Goal: Task Accomplishment & Management: Complete application form

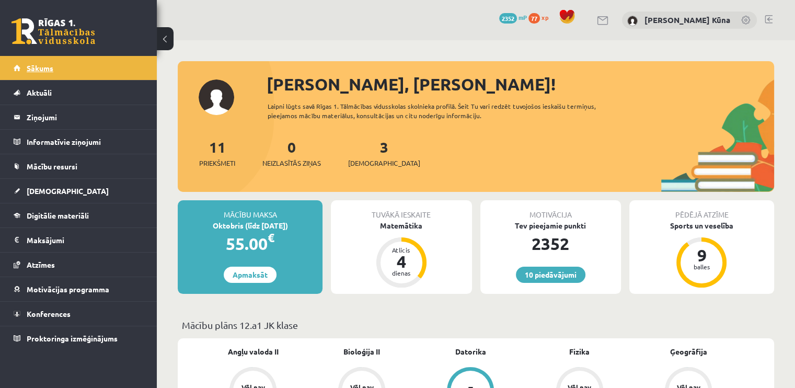
click at [95, 68] on link "Sākums" at bounding box center [79, 68] width 130 height 24
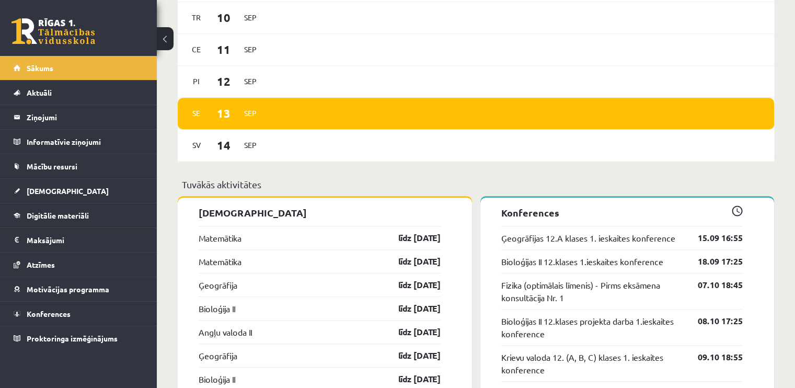
scroll to position [836, 0]
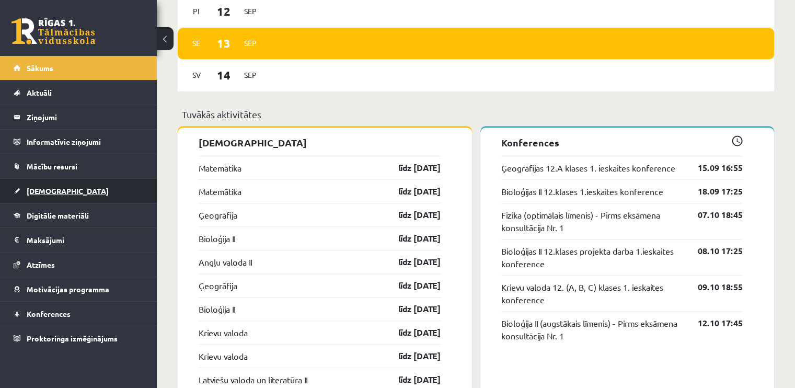
click at [72, 196] on link "[DEMOGRAPHIC_DATA]" at bounding box center [79, 191] width 130 height 24
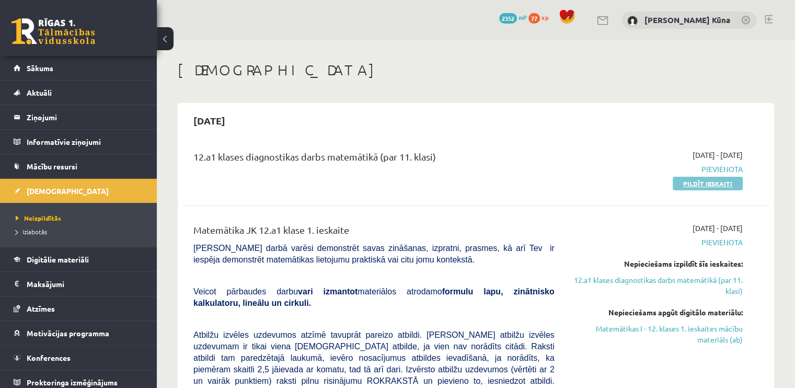
click at [695, 182] on link "Pildīt ieskaiti" at bounding box center [708, 184] width 70 height 14
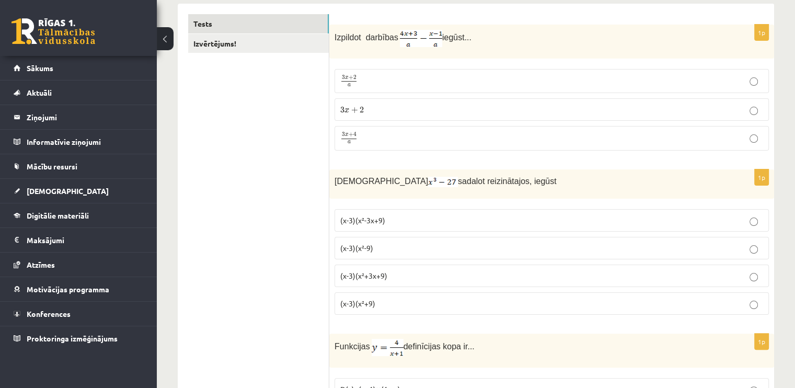
scroll to position [157, 0]
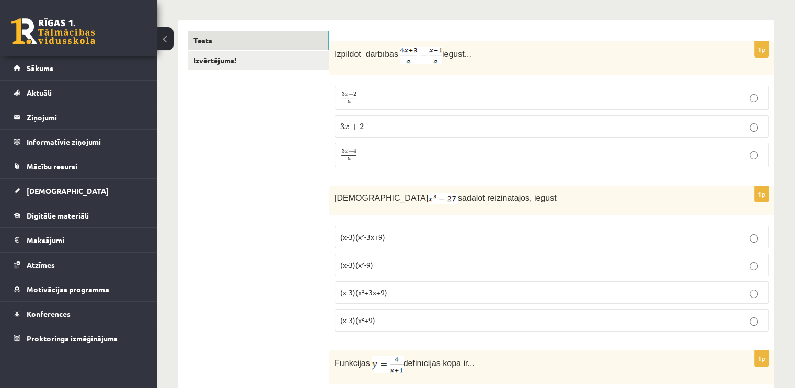
click at [392, 145] on label "3 x + 4 a 3 x + 4 a" at bounding box center [551, 155] width 434 height 25
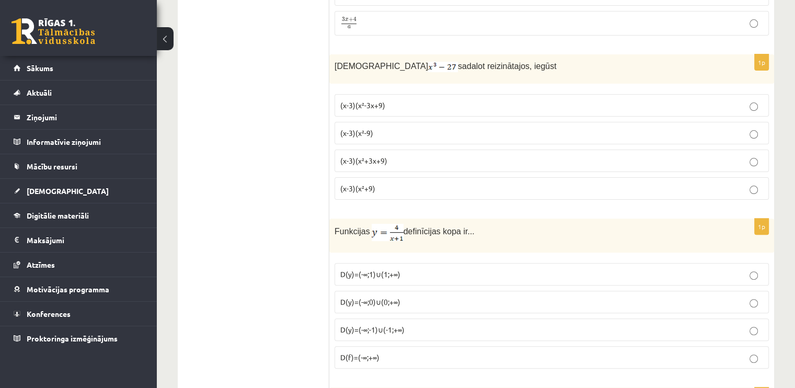
scroll to position [314, 0]
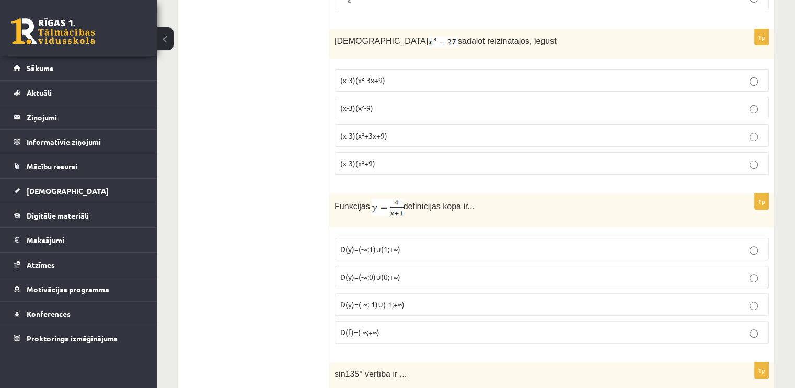
click at [338, 137] on label "(x-3)(x²+3x+9)" at bounding box center [551, 135] width 434 height 22
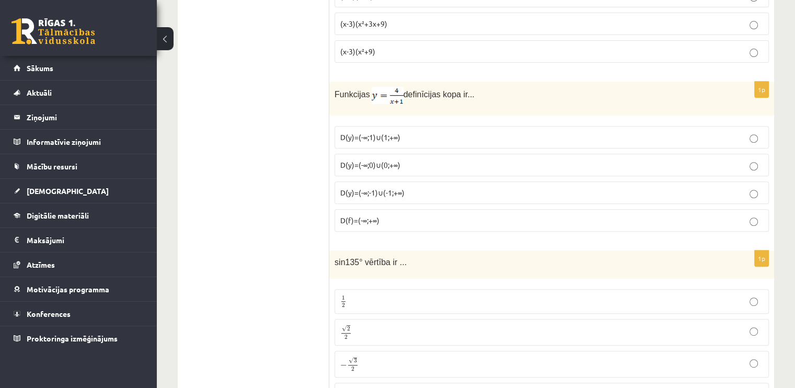
scroll to position [470, 0]
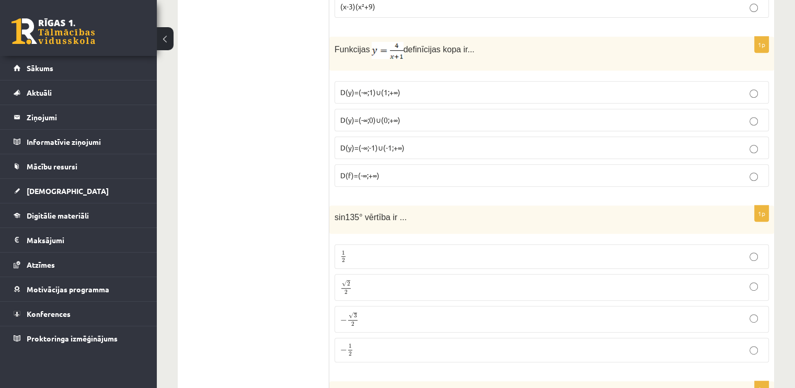
click at [380, 118] on span "D(y)=(-∞;0)∪(0;+∞)" at bounding box center [370, 119] width 60 height 9
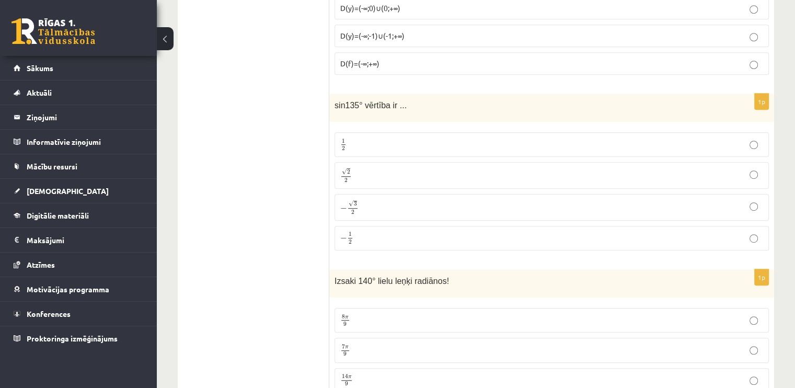
scroll to position [627, 0]
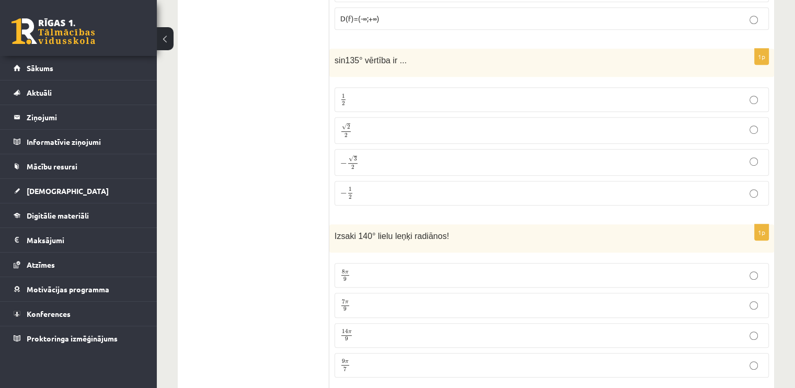
click at [355, 168] on label "− √ 3 2 − 3 2" at bounding box center [551, 162] width 434 height 27
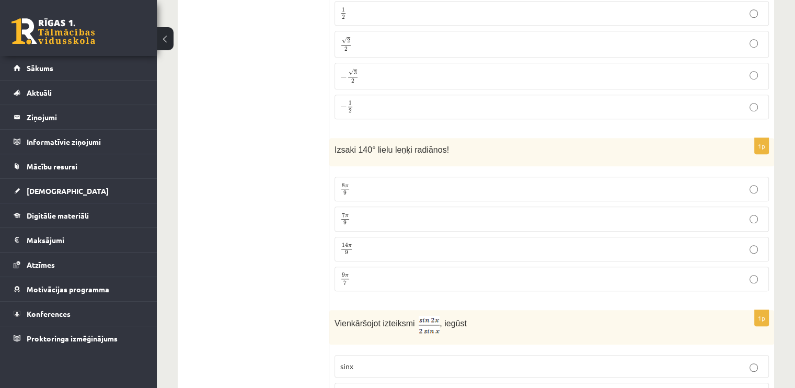
scroll to position [732, 0]
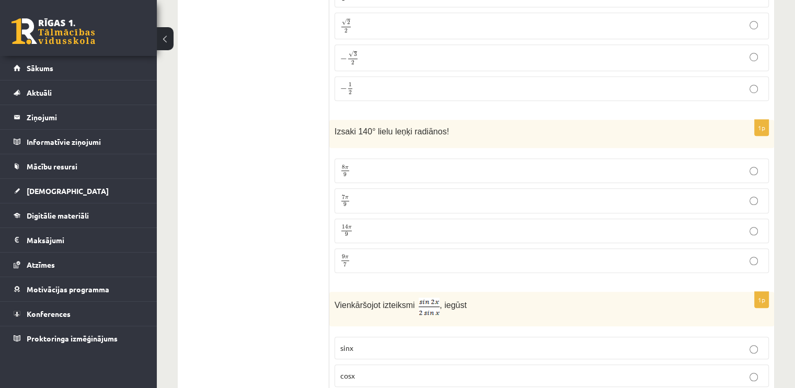
click at [355, 190] on label "7 π 9 7 π 9" at bounding box center [551, 200] width 434 height 25
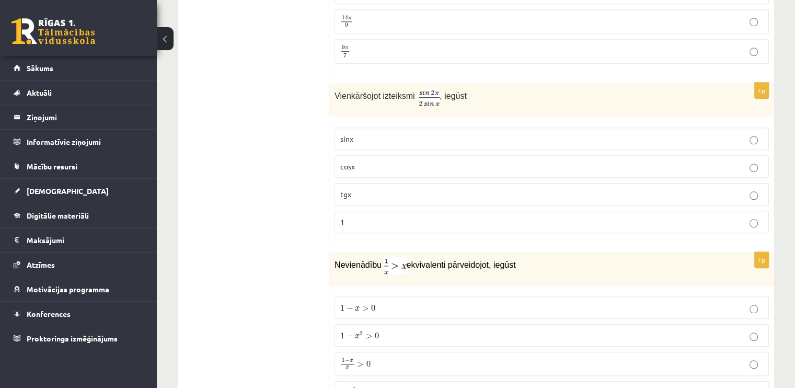
click at [355, 190] on p "tgx" at bounding box center [551, 194] width 423 height 11
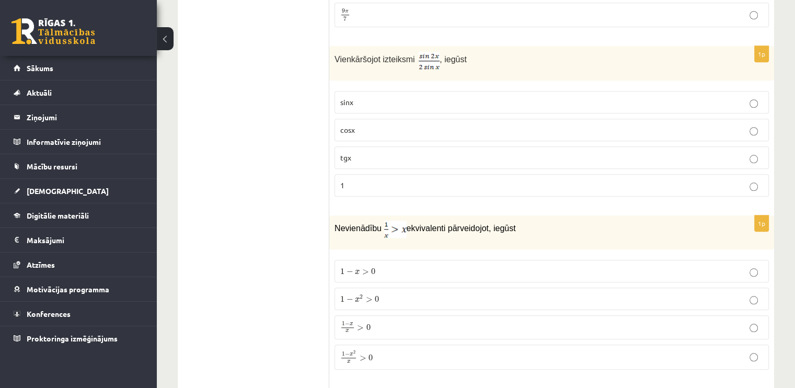
scroll to position [1097, 0]
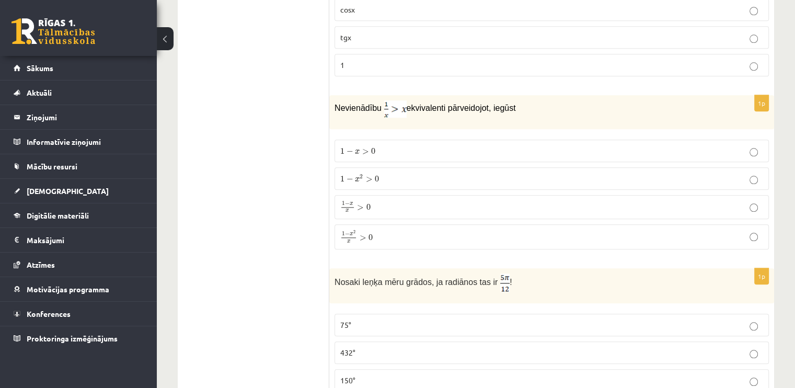
click at [356, 195] on label "1 − x x > 0 1 − x x > 0" at bounding box center [551, 207] width 434 height 24
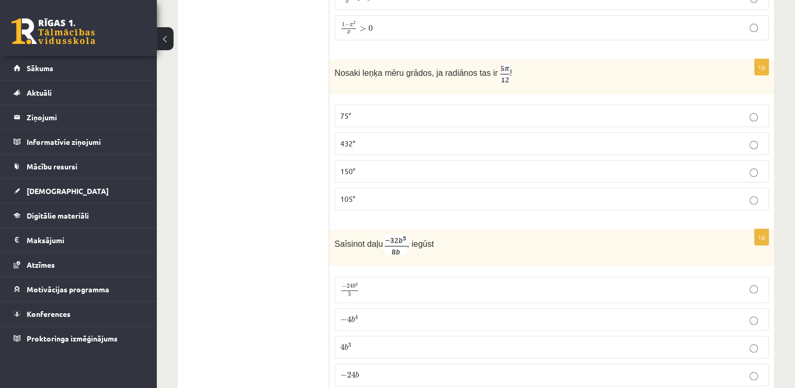
click at [357, 194] on p "105°" at bounding box center [551, 198] width 423 height 11
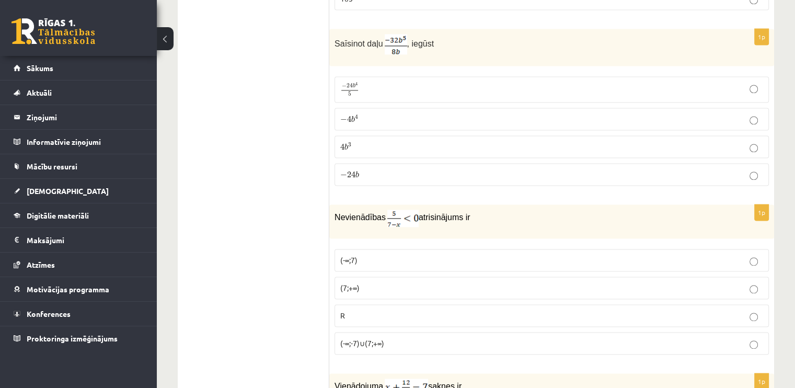
scroll to position [1515, 0]
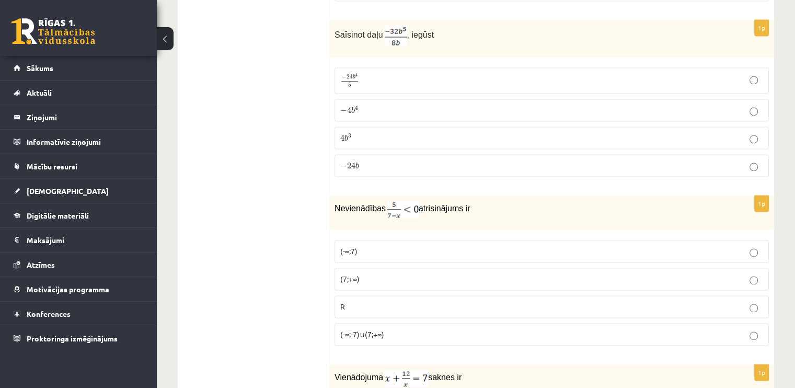
click at [379, 145] on fieldset "− 24 b 4 5 − 24 b 4 5 − 4 b 4 − 4 b 4 4 b 3 4 b 3 − 24 b − 24 b" at bounding box center [551, 121] width 434 height 118
click at [376, 154] on label "− 24 b − 24 b" at bounding box center [551, 165] width 434 height 22
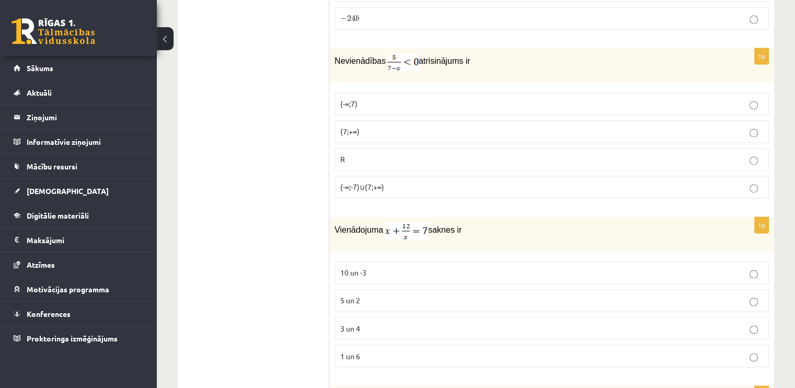
scroll to position [1672, 0]
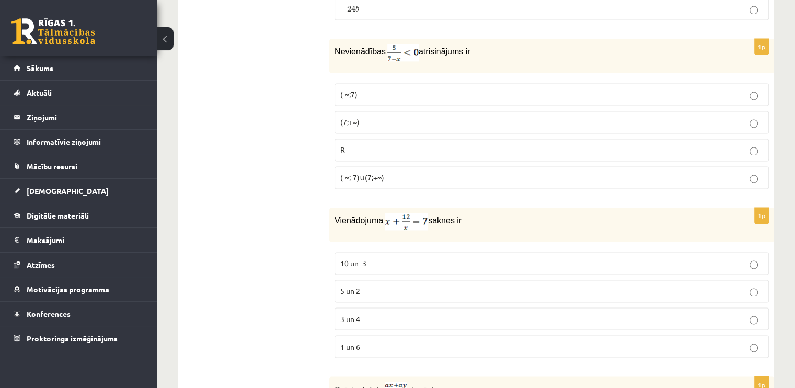
click at [378, 144] on p "R" at bounding box center [551, 149] width 423 height 11
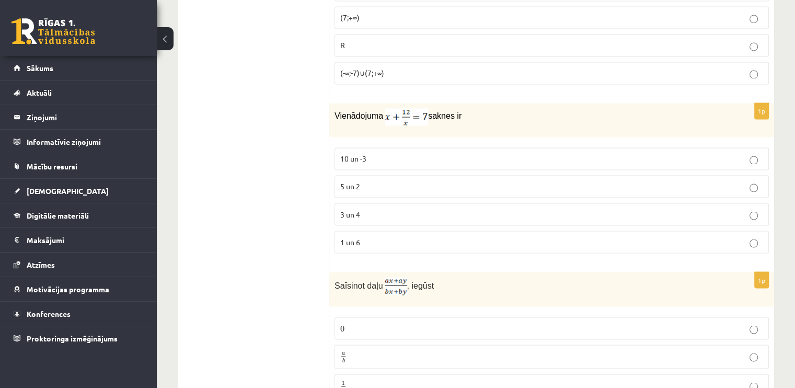
click at [374, 154] on p "10 un -3" at bounding box center [551, 158] width 423 height 11
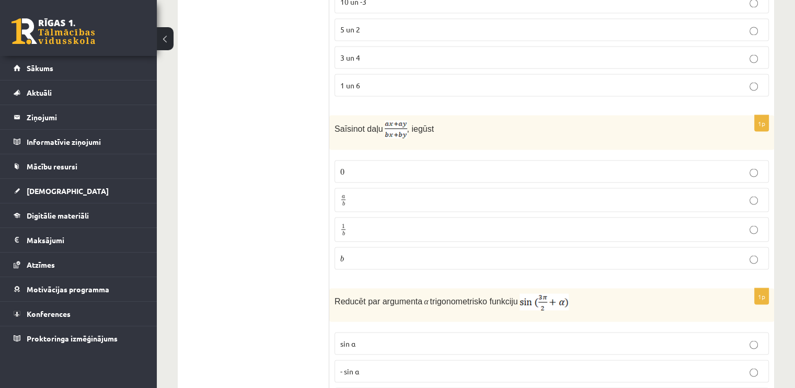
click at [374, 160] on label "0 0" at bounding box center [551, 171] width 434 height 22
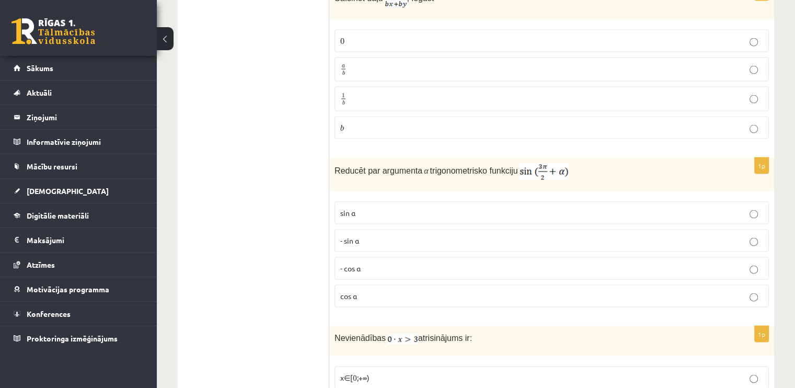
scroll to position [2195, 0]
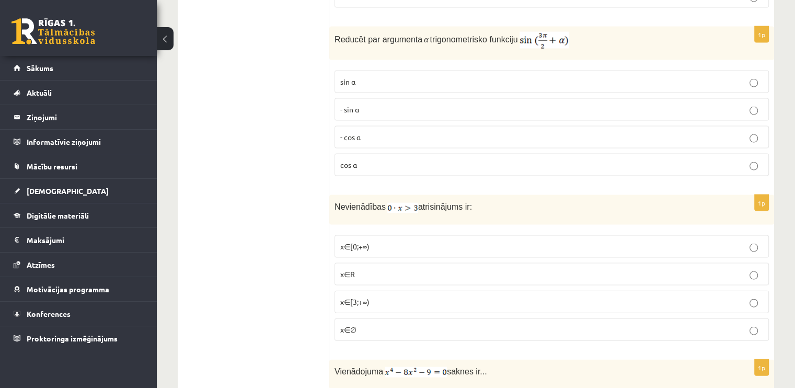
click at [378, 132] on p "- cos ⁡α" at bounding box center [551, 137] width 423 height 11
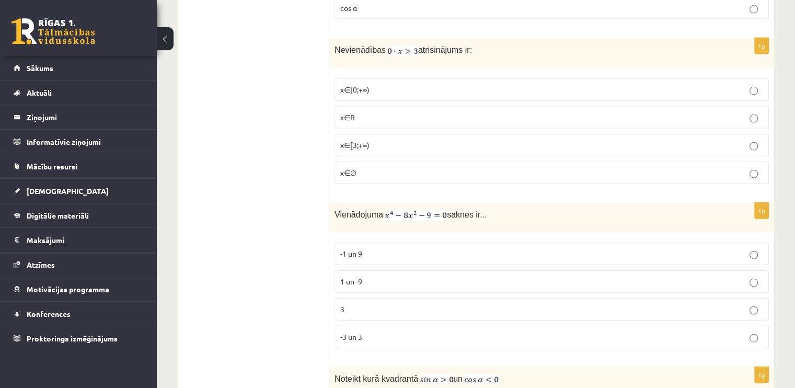
scroll to position [2404, 0]
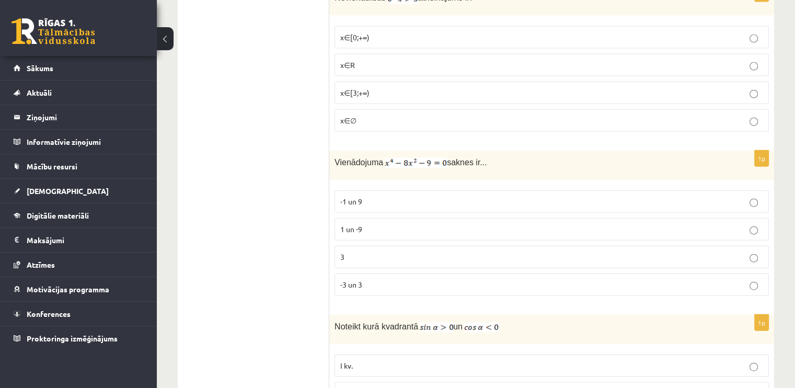
click at [382, 87] on p "x∈[3;+∞)" at bounding box center [551, 92] width 423 height 11
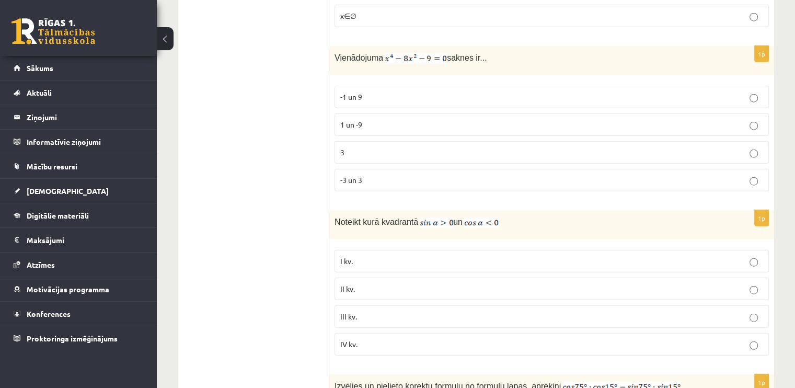
click at [369, 119] on p "1 un -9" at bounding box center [551, 124] width 423 height 11
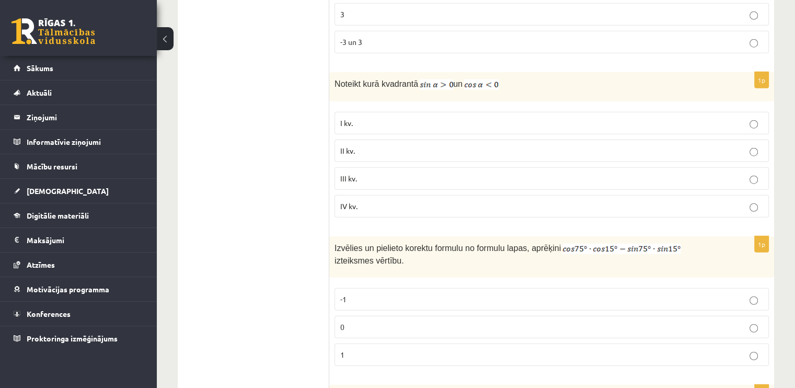
scroll to position [2665, 0]
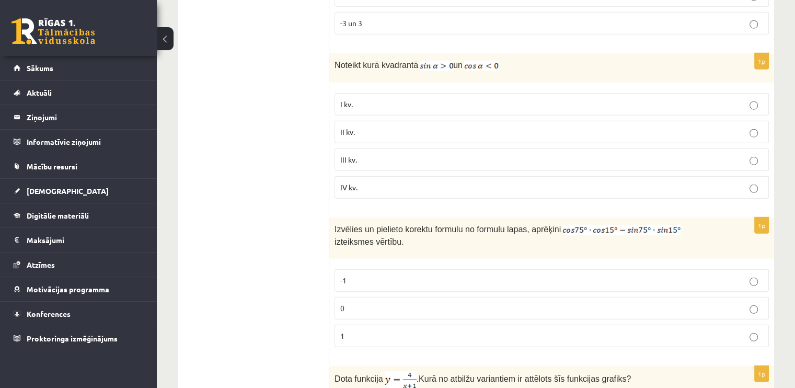
click at [362, 126] on p "II kv." at bounding box center [551, 131] width 423 height 11
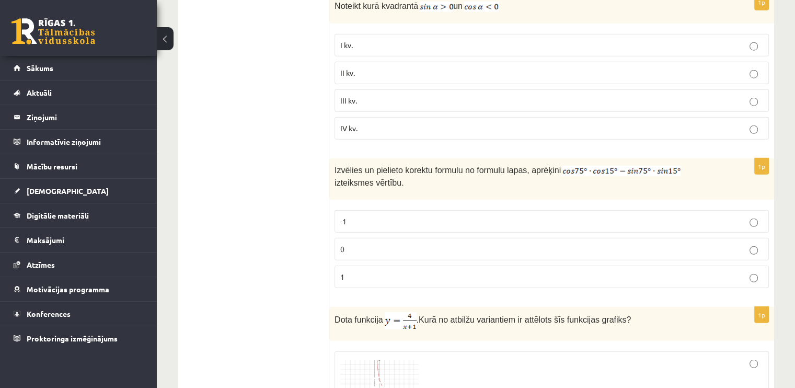
scroll to position [2770, 0]
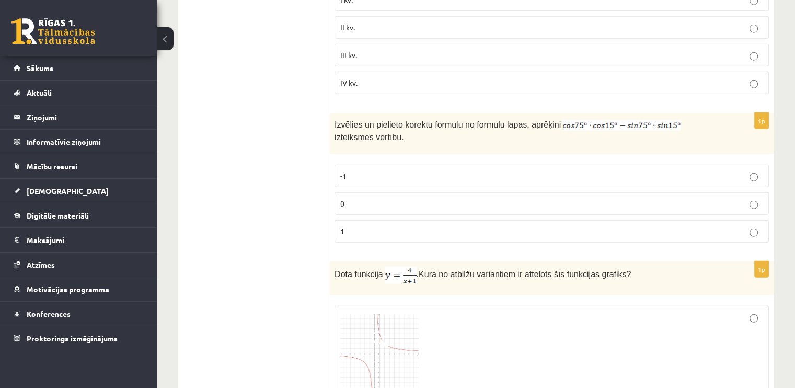
click at [357, 170] on p "-1" at bounding box center [551, 175] width 423 height 11
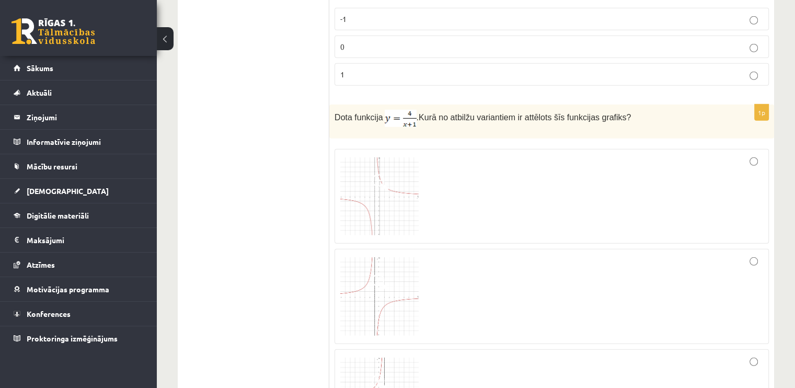
scroll to position [2979, 0]
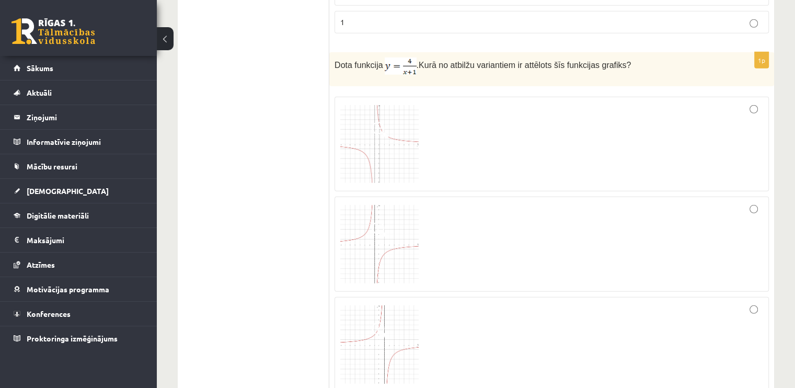
click at [372, 205] on img at bounding box center [379, 244] width 78 height 78
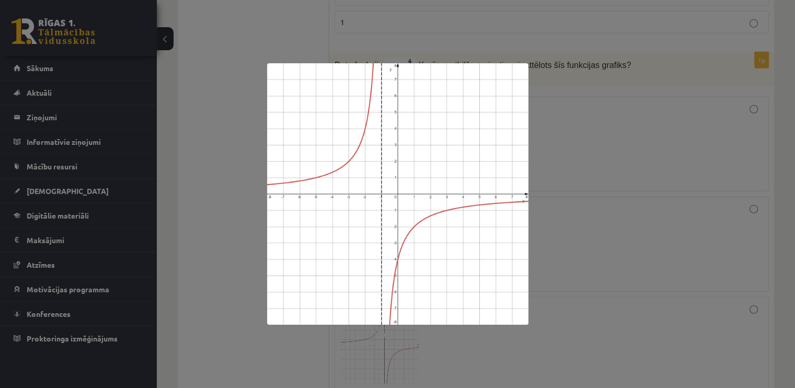
click at [535, 204] on div at bounding box center [397, 194] width 795 height 388
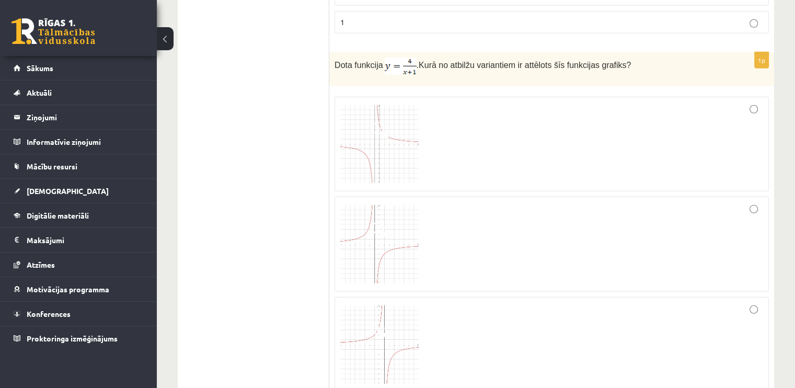
click at [551, 202] on div at bounding box center [551, 244] width 423 height 84
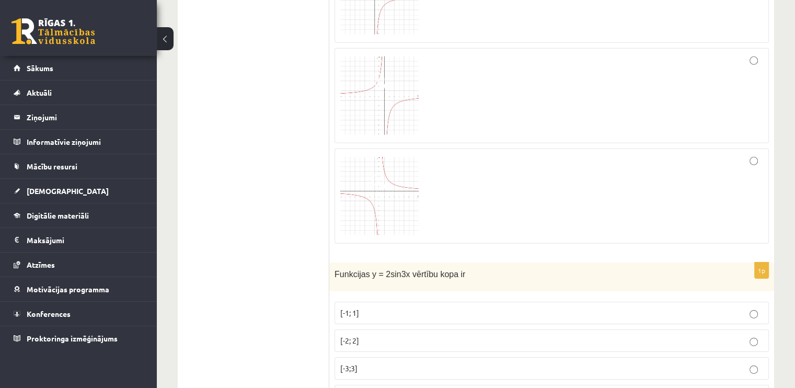
scroll to position [3344, 0]
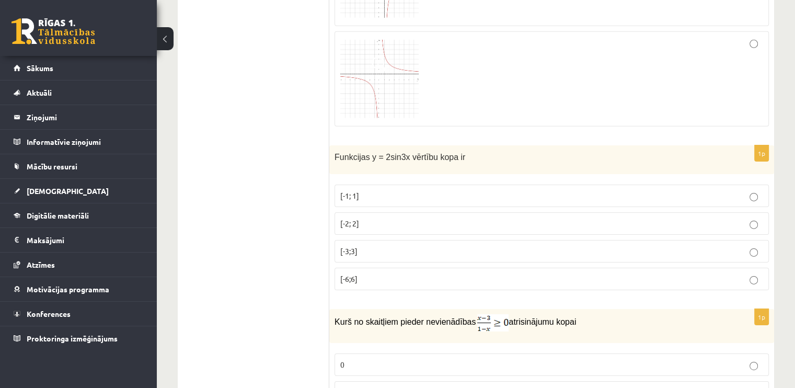
click at [431, 193] on fieldset "[-1; 1] [-2; 2] [-3;3] [-6;6]" at bounding box center [551, 236] width 434 height 114
click at [424, 218] on p "[-2; 2]" at bounding box center [551, 223] width 423 height 11
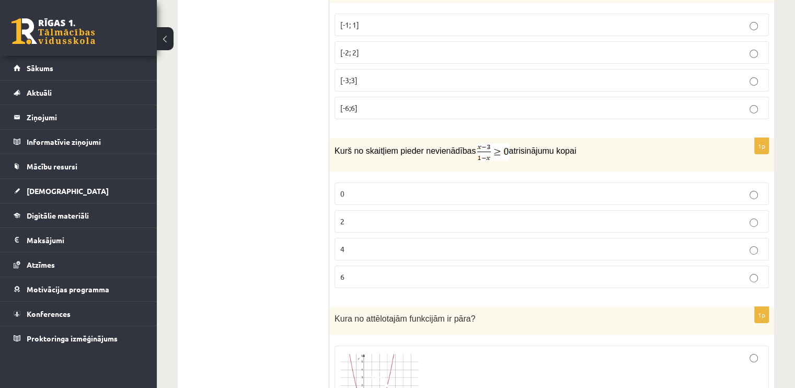
scroll to position [3553, 0]
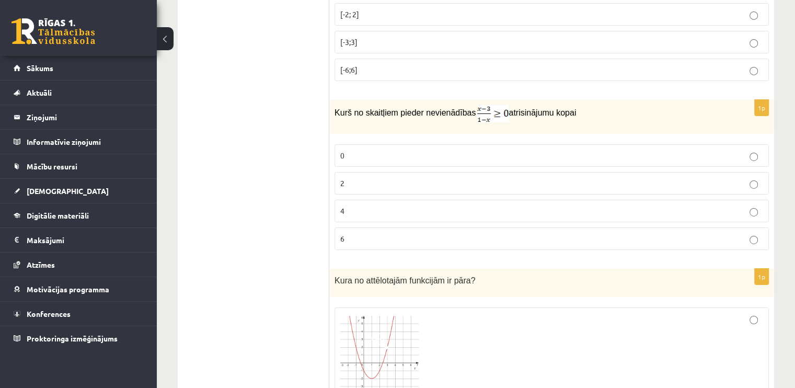
click at [424, 200] on label "4" at bounding box center [551, 211] width 434 height 22
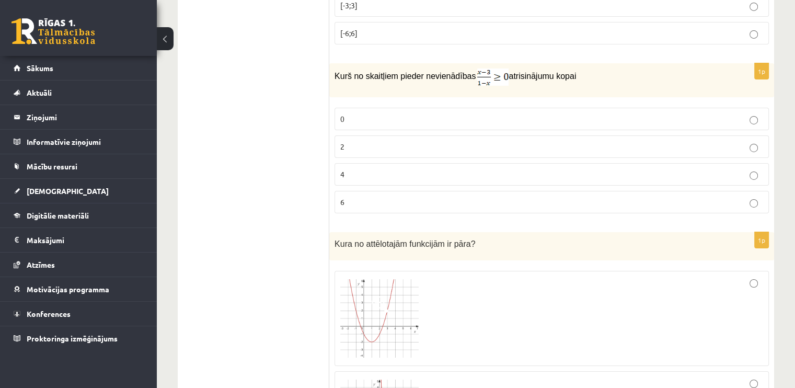
scroll to position [3710, 0]
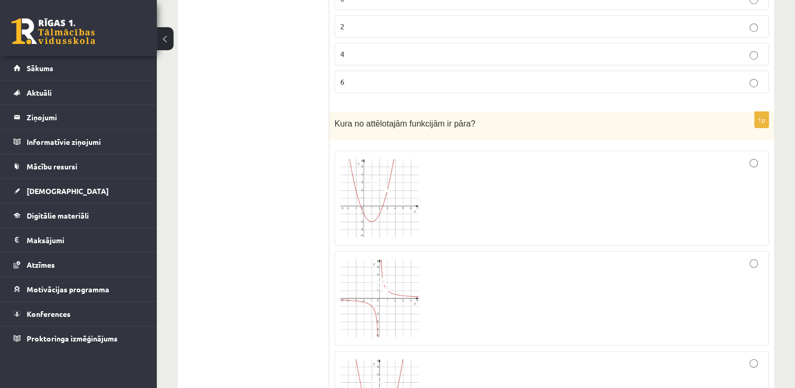
click at [450, 202] on div at bounding box center [551, 198] width 423 height 84
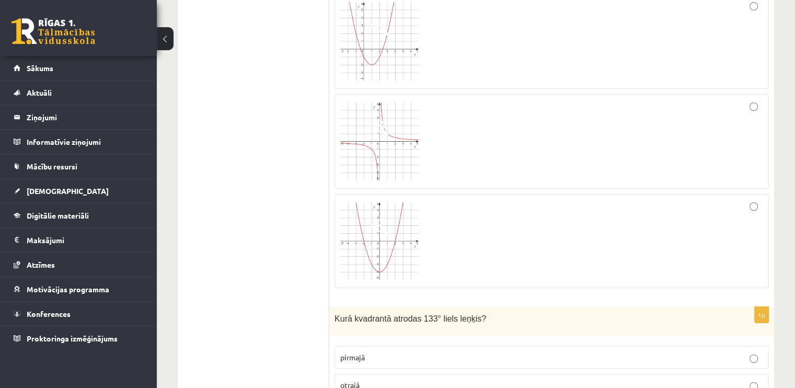
scroll to position [4024, 0]
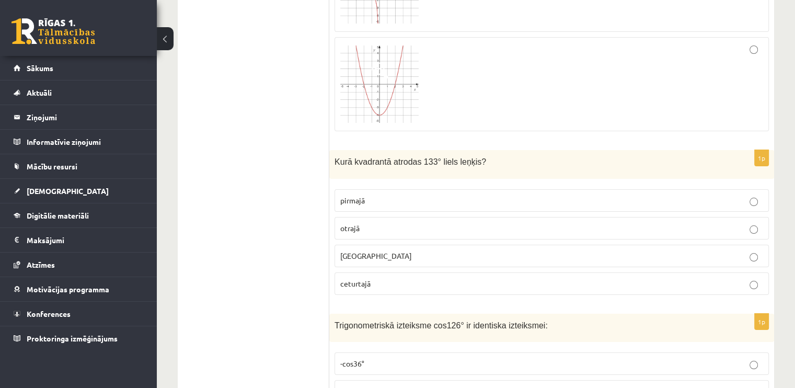
click at [450, 223] on p "otrajā" at bounding box center [551, 228] width 423 height 11
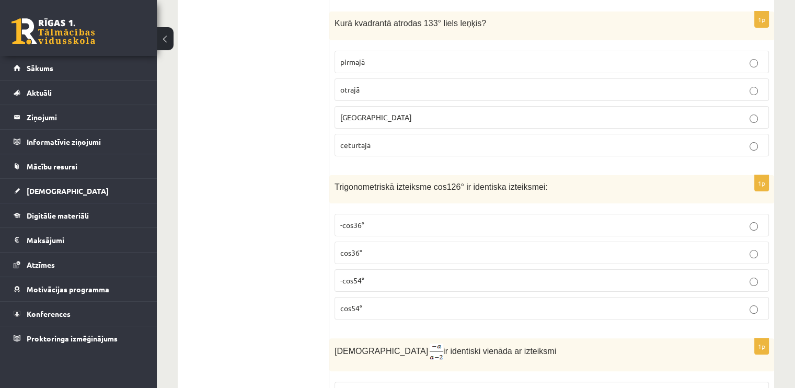
scroll to position [4076, 0]
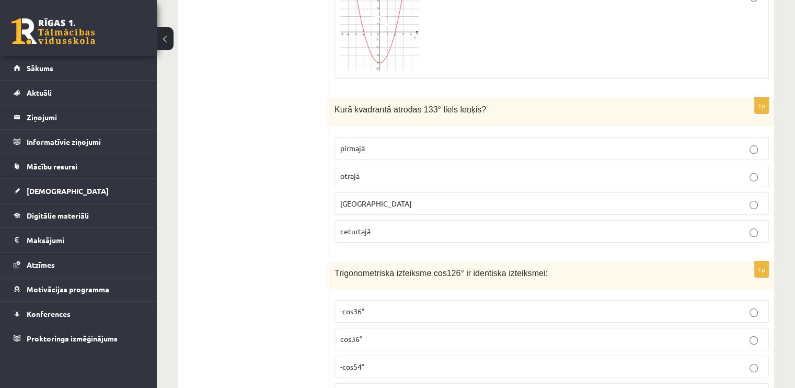
click at [445, 198] on p "trešajā" at bounding box center [551, 203] width 423 height 11
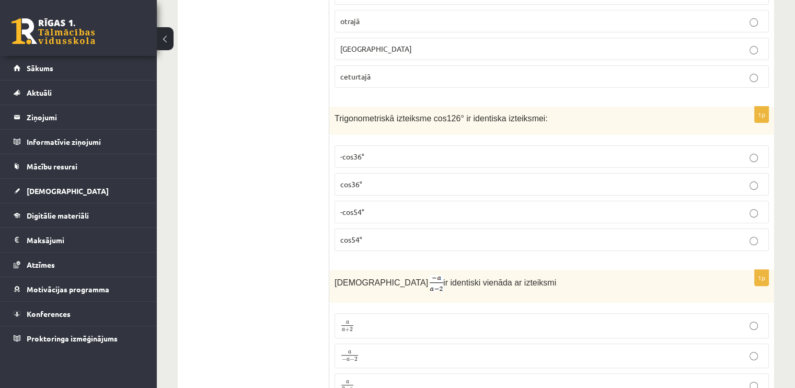
scroll to position [4233, 0]
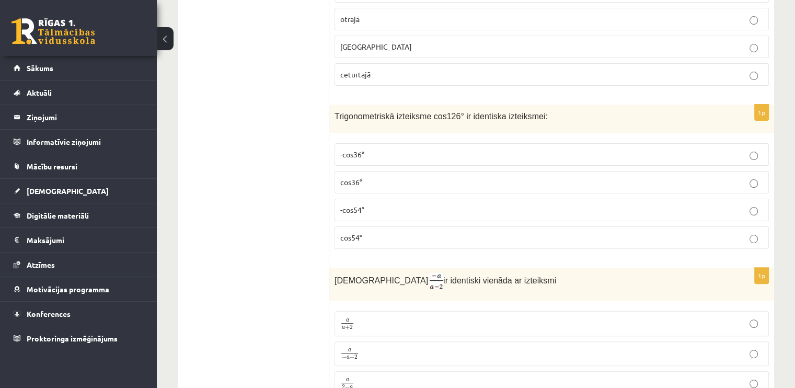
click at [433, 204] on p "-cos54°" at bounding box center [551, 209] width 423 height 11
click at [442, 173] on fieldset "-cos36° cos36° -cos54° cos54°" at bounding box center [551, 195] width 434 height 114
click at [442, 177] on p "cos36°" at bounding box center [551, 182] width 423 height 11
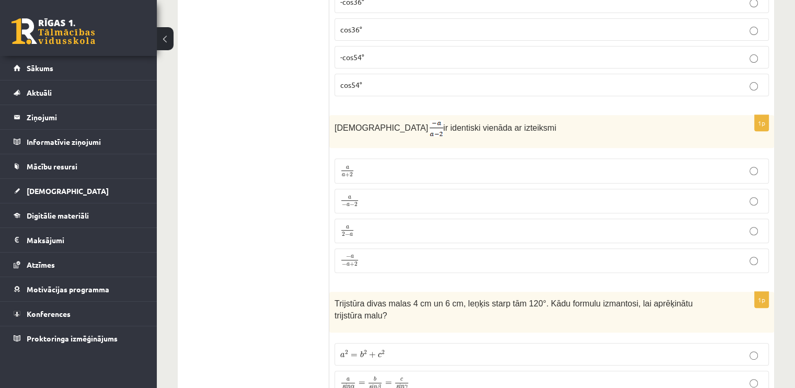
scroll to position [4390, 0]
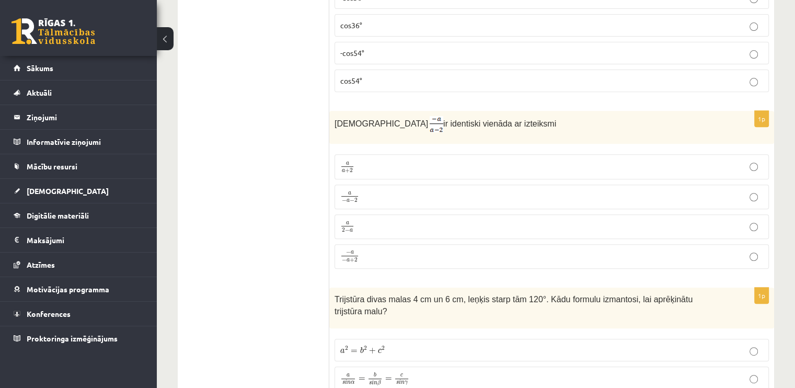
click at [430, 214] on label "a 2 − a a 2 − a" at bounding box center [551, 226] width 434 height 25
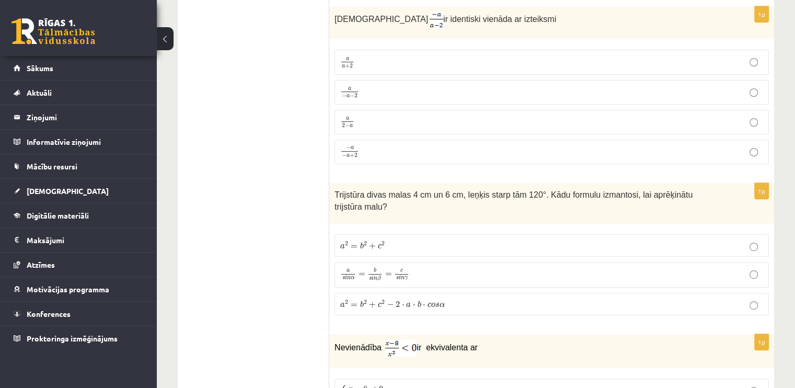
click at [430, 240] on p "a 2 = b 2 + c 2 a 2 = b 2 + c 2" at bounding box center [551, 245] width 423 height 11
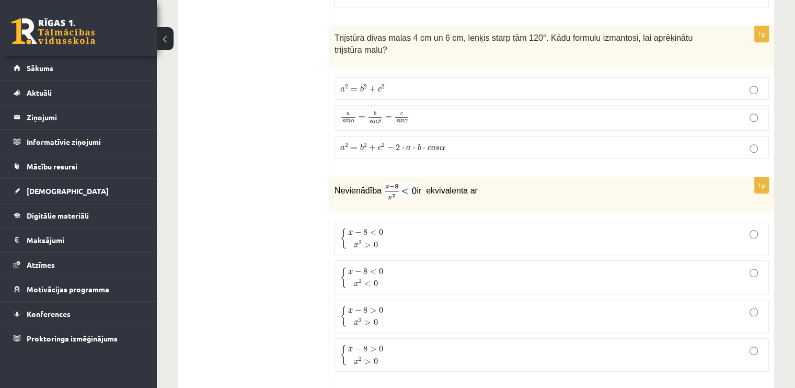
scroll to position [4703, 0]
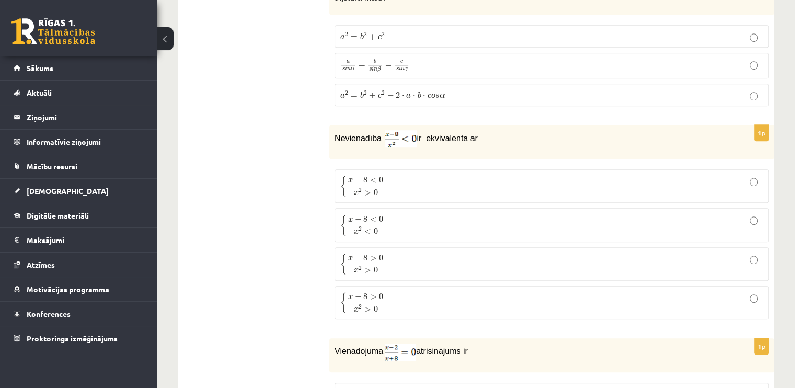
click at [430, 247] on label "{ x − 8 > 0 x 2 > 0 { x − 8 > 0 x 2 > 0" at bounding box center [551, 263] width 434 height 33
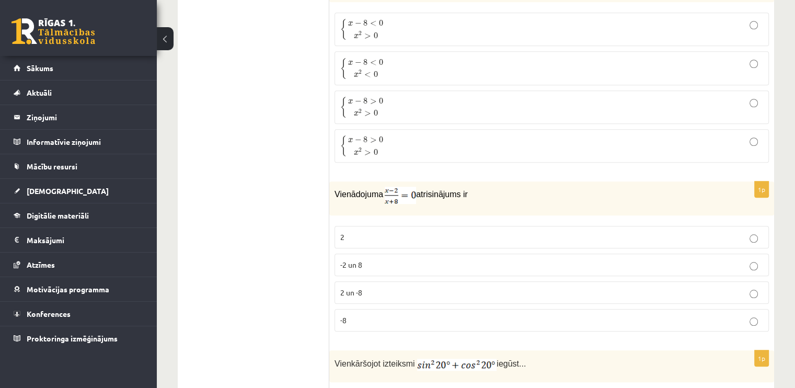
click at [423, 253] on label "-2 un 8" at bounding box center [551, 264] width 434 height 22
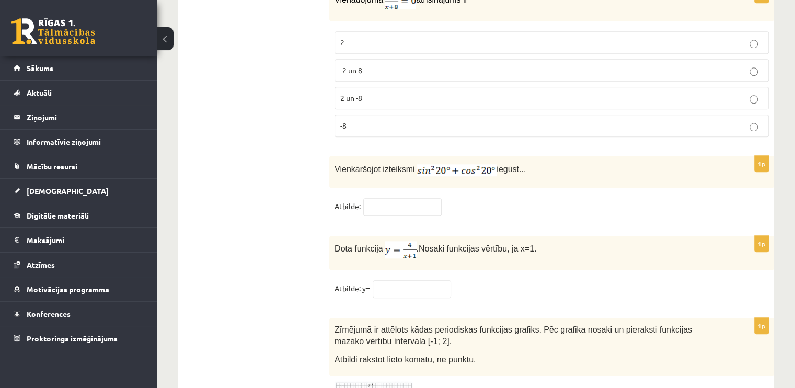
scroll to position [5109, 0]
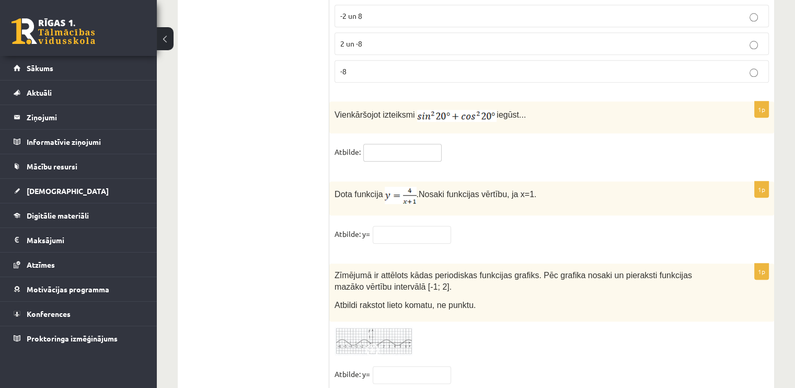
click at [416, 144] on input "text" at bounding box center [402, 153] width 78 height 18
type input "*"
click at [426, 226] on input "text" at bounding box center [412, 235] width 78 height 18
type input "***"
click at [423, 366] on input "text" at bounding box center [412, 375] width 78 height 18
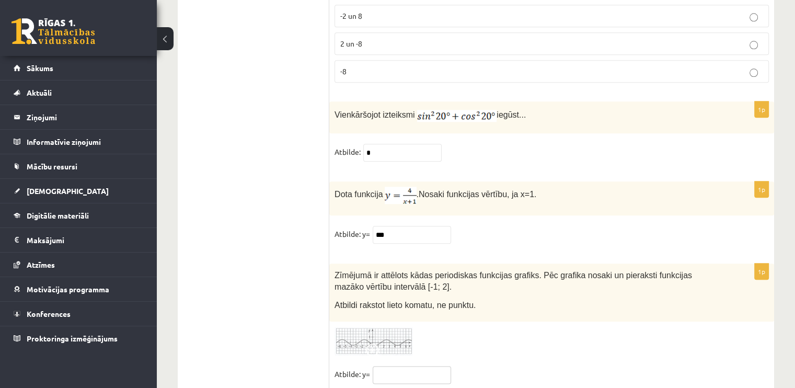
type input "*"
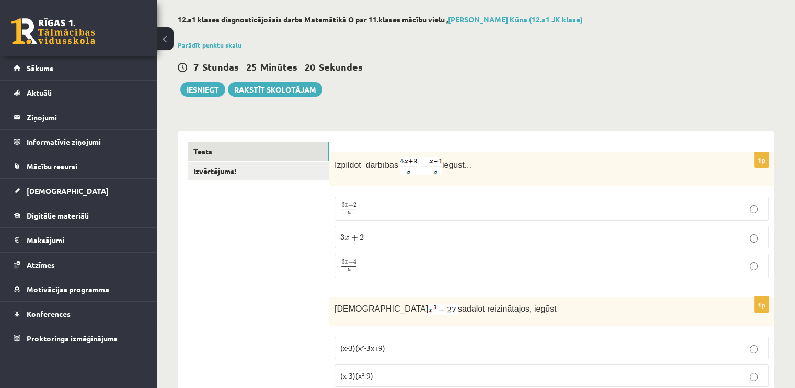
scroll to position [0, 0]
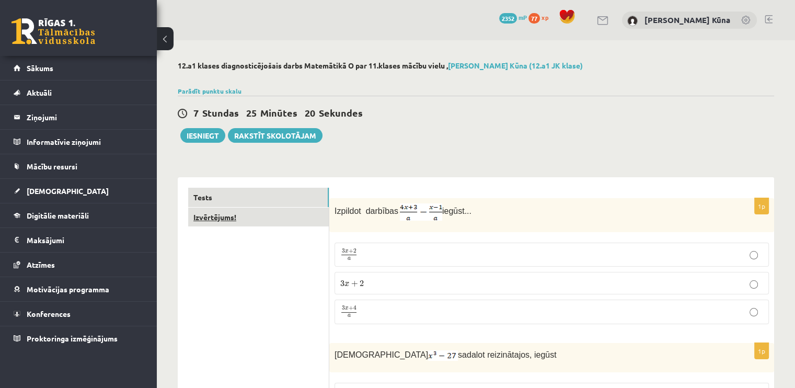
type input "******"
click at [280, 211] on link "Izvērtējums!" at bounding box center [258, 216] width 141 height 19
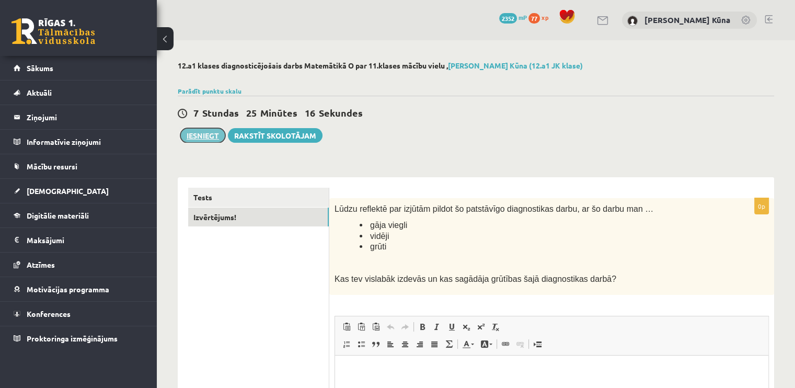
click at [211, 132] on button "Iesniegt" at bounding box center [202, 135] width 45 height 15
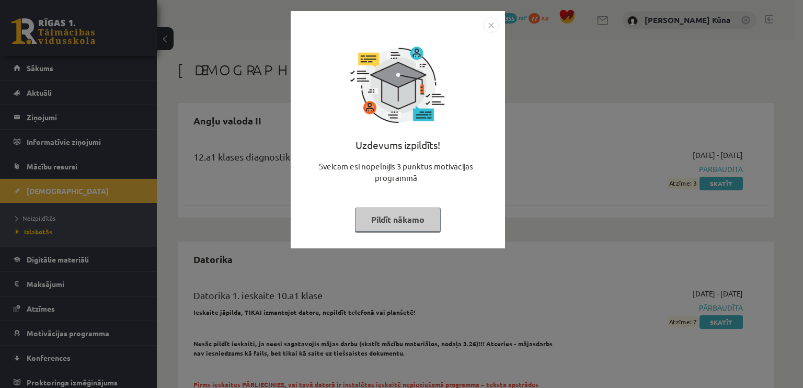
click at [383, 215] on button "Pildīt nākamo" at bounding box center [398, 219] width 86 height 24
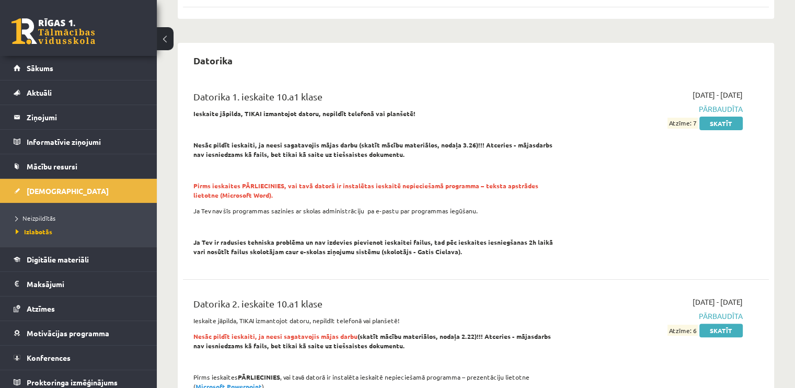
scroll to position [209, 0]
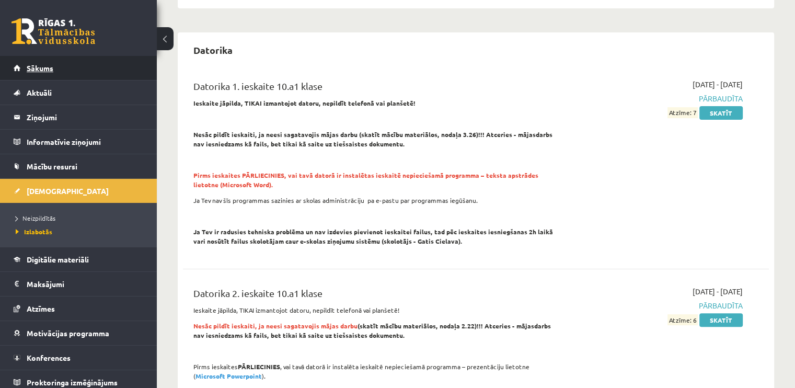
click at [39, 57] on link "Sākums" at bounding box center [79, 68] width 130 height 24
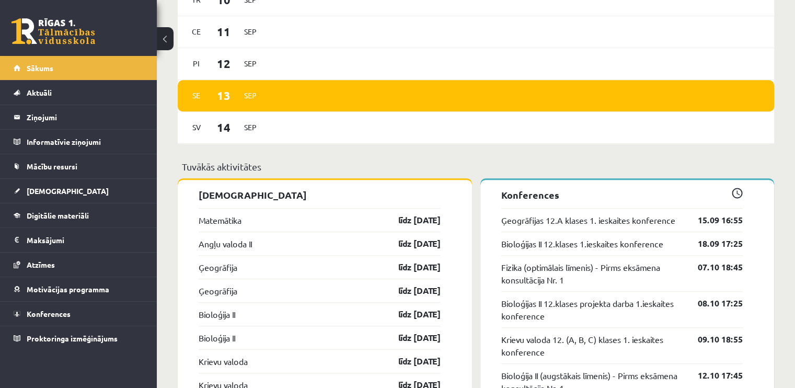
scroll to position [836, 0]
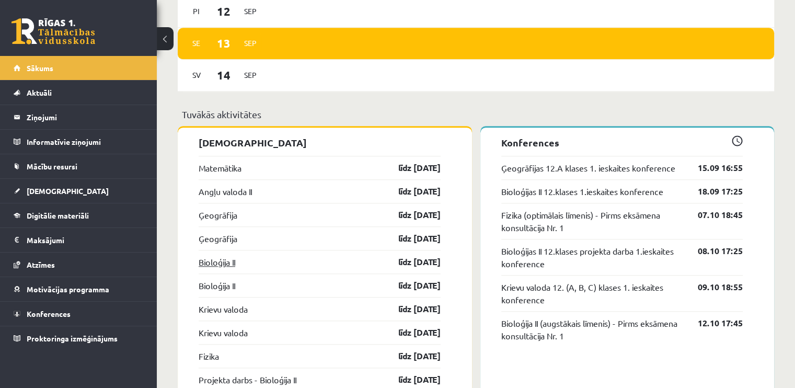
click at [228, 259] on link "Bioloģija II" at bounding box center [217, 262] width 37 height 13
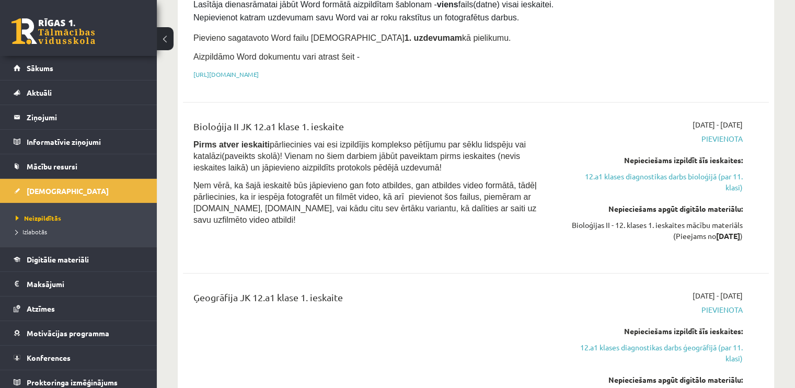
scroll to position [836, 0]
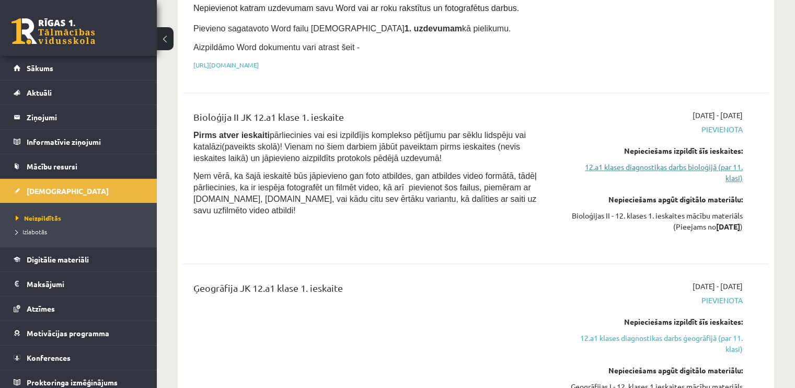
click at [676, 161] on link "12.a1 klases diagnostikas darbs bioloģijā (par 11. klasi)" at bounding box center [656, 172] width 172 height 22
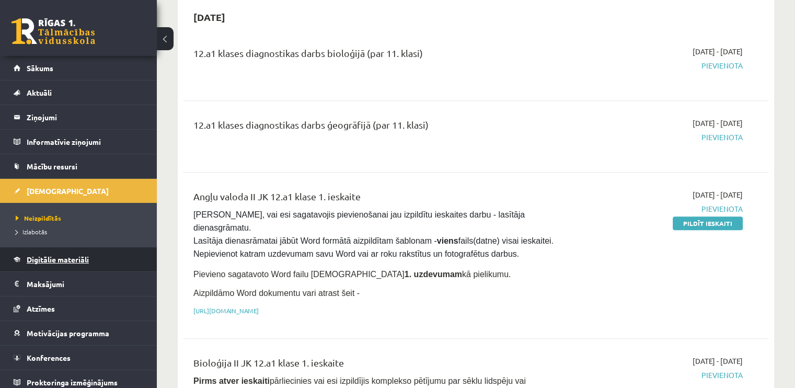
click at [84, 257] on span "Digitālie materiāli" at bounding box center [58, 258] width 62 height 9
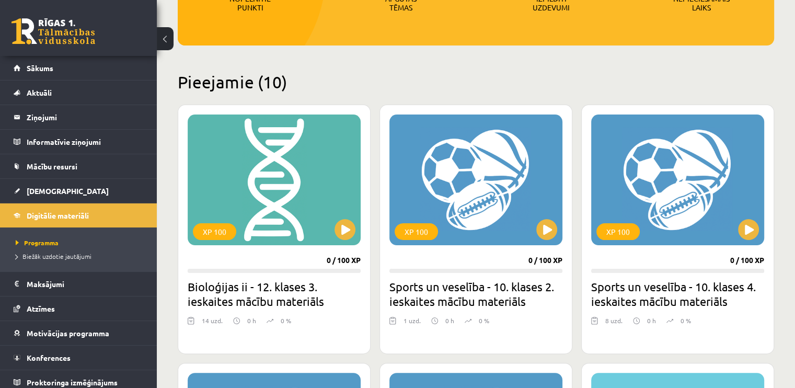
scroll to position [172, 0]
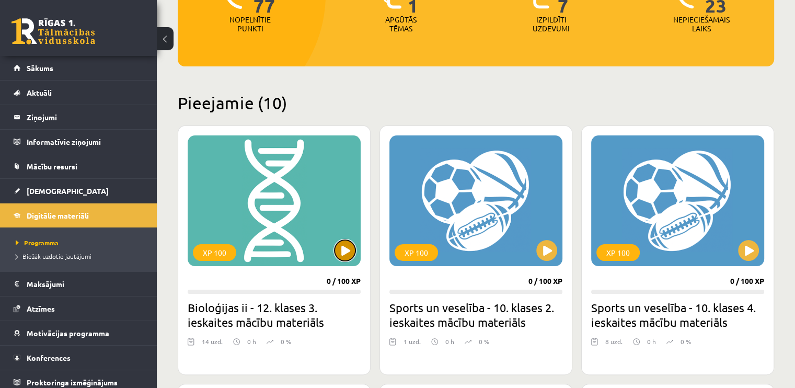
click at [350, 248] on button at bounding box center [344, 250] width 21 height 21
click at [112, 167] on link "Mācību resursi" at bounding box center [79, 166] width 130 height 24
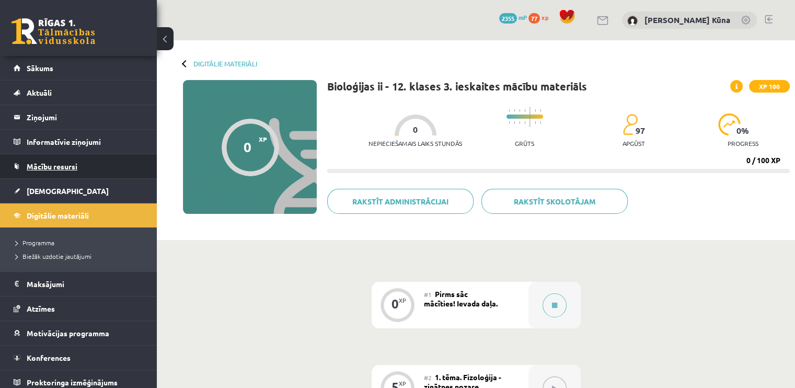
click at [69, 160] on link "Mācību resursi" at bounding box center [79, 166] width 130 height 24
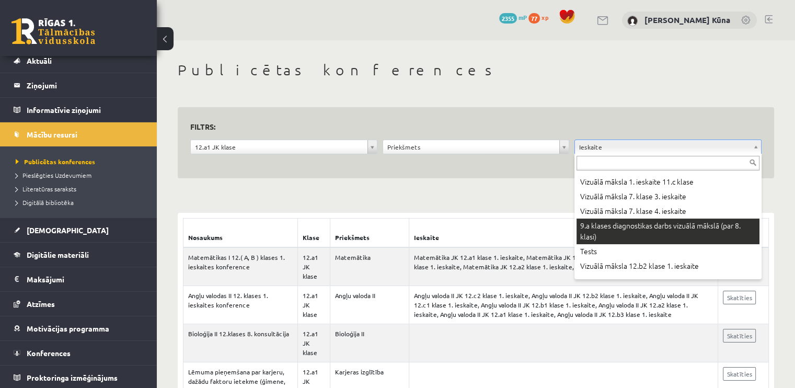
scroll to position [418, 0]
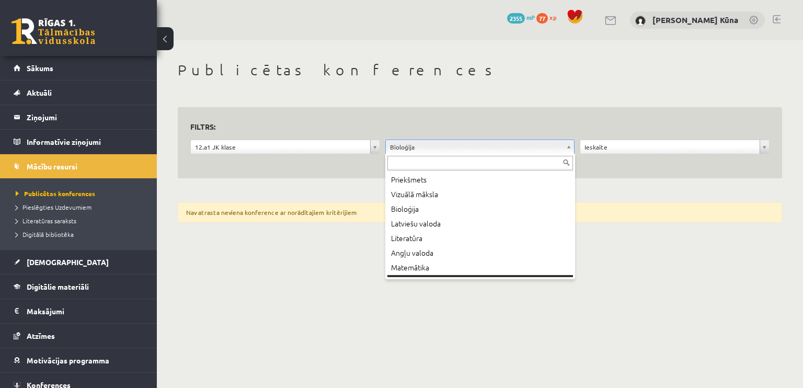
scroll to position [13, 0]
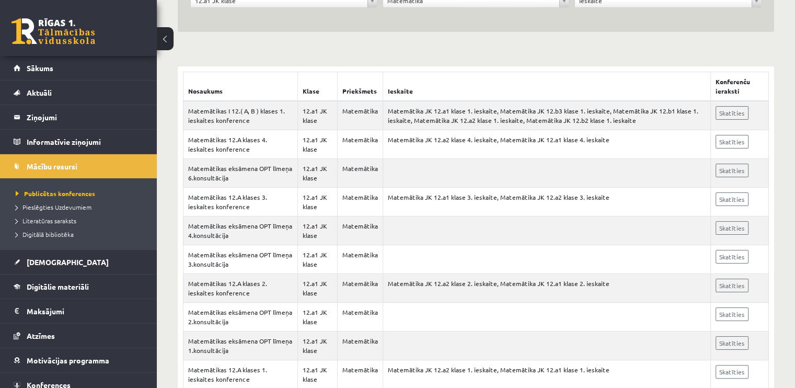
scroll to position [157, 0]
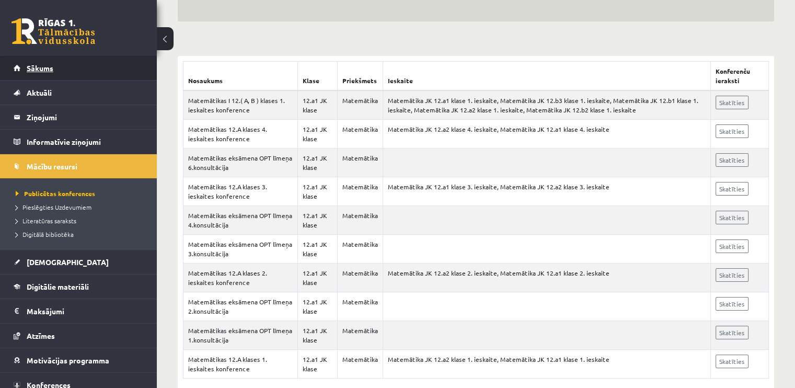
click at [84, 72] on link "Sākums" at bounding box center [79, 68] width 130 height 24
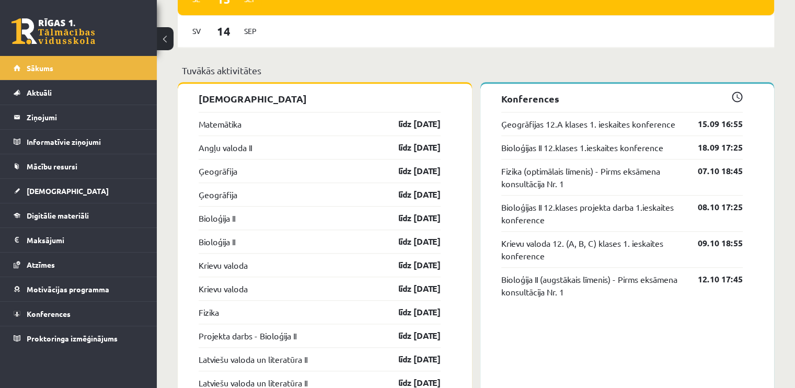
scroll to position [888, 0]
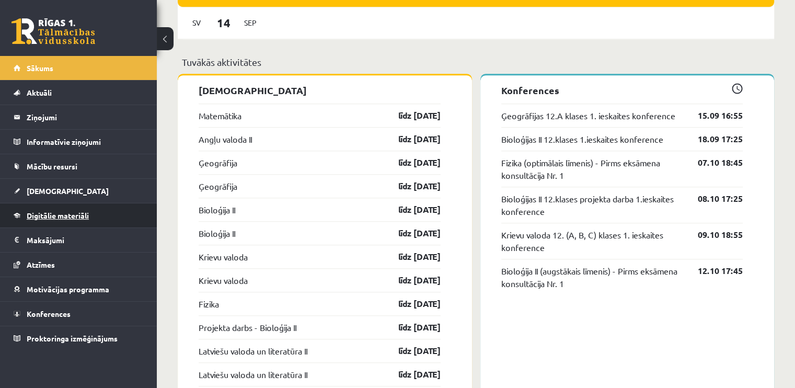
click at [73, 206] on link "Digitālie materiāli" at bounding box center [79, 215] width 130 height 24
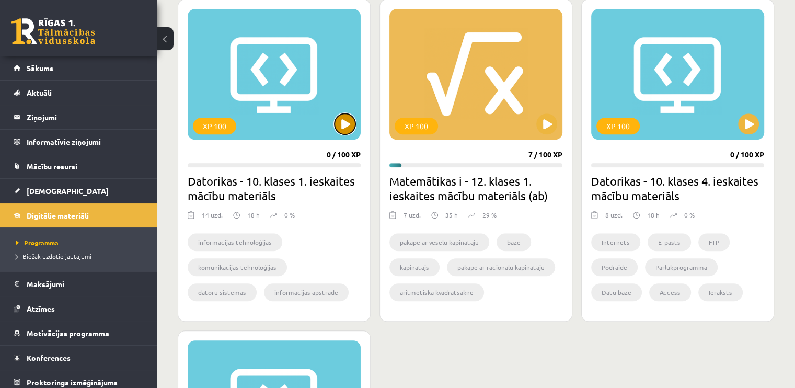
click at [341, 120] on button at bounding box center [344, 123] width 21 height 21
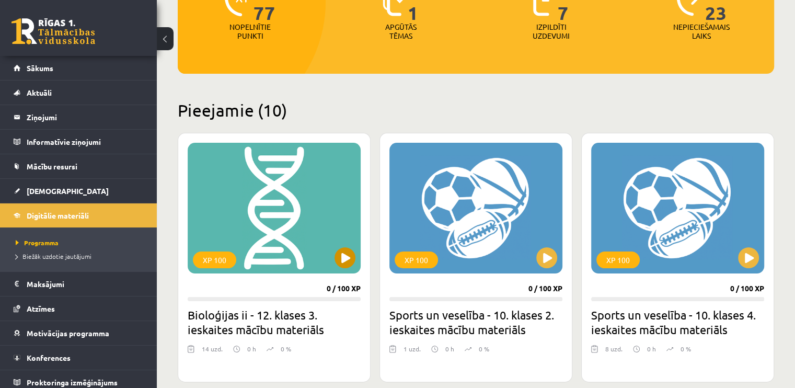
scroll to position [157, 0]
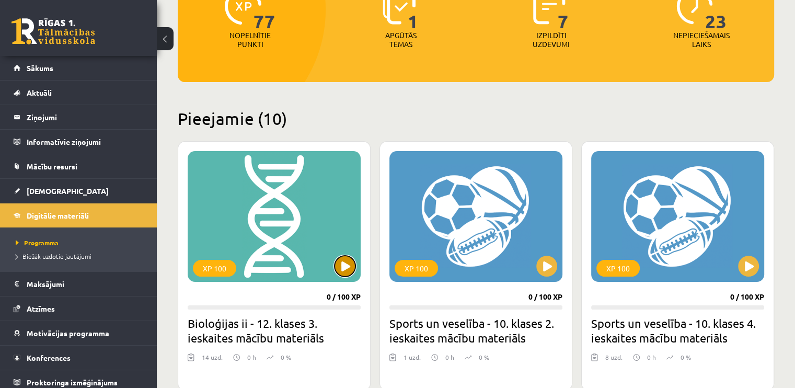
click at [345, 270] on button at bounding box center [344, 266] width 21 height 21
click at [314, 222] on div "XP 100" at bounding box center [274, 216] width 173 height 131
click at [281, 244] on div "XP 100" at bounding box center [274, 216] width 173 height 131
click at [272, 329] on h2 "Bioloģijas ii - 12. klases 3. ieskaites mācību materiāls" at bounding box center [274, 330] width 173 height 29
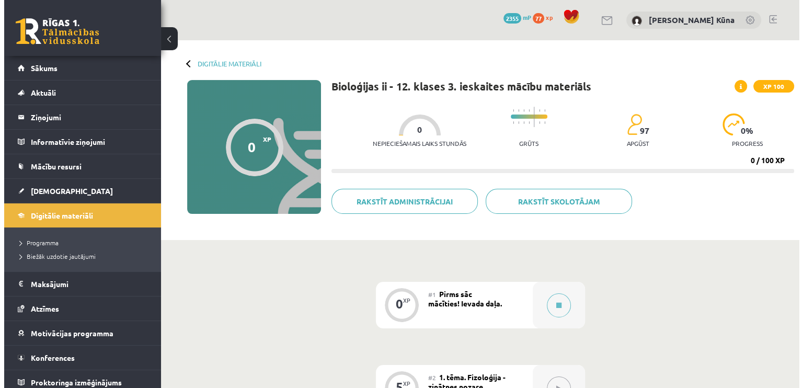
scroll to position [209, 0]
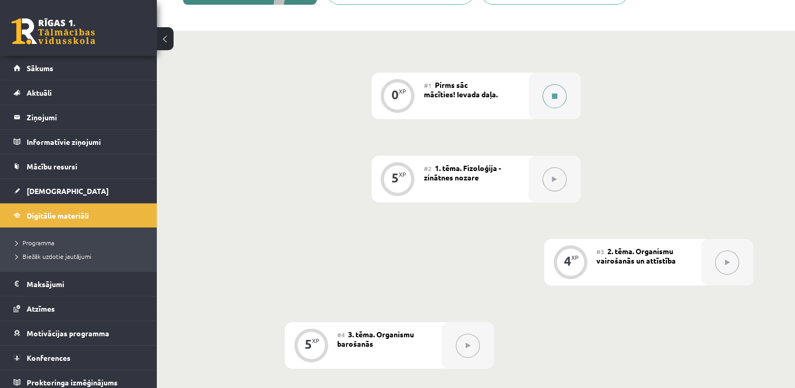
click at [546, 100] on button at bounding box center [554, 96] width 24 height 24
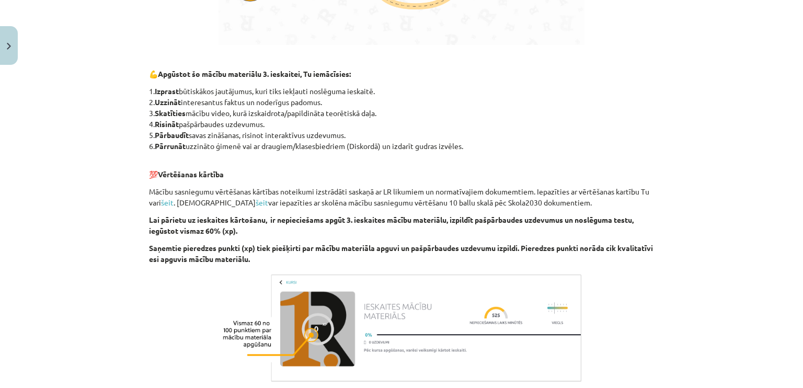
scroll to position [727, 0]
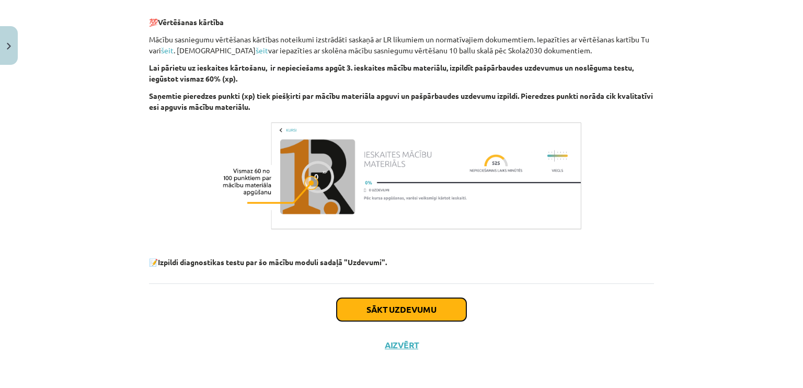
click at [403, 309] on button "Sākt uzdevumu" at bounding box center [402, 309] width 130 height 23
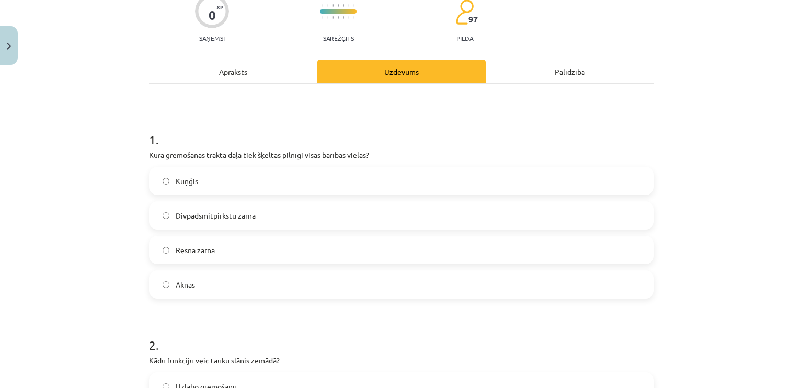
scroll to position [157, 0]
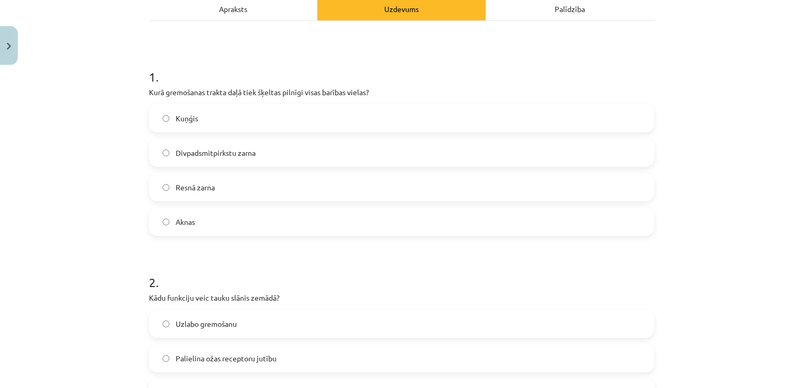
click at [258, 10] on div "Apraksts" at bounding box center [233, 9] width 168 height 24
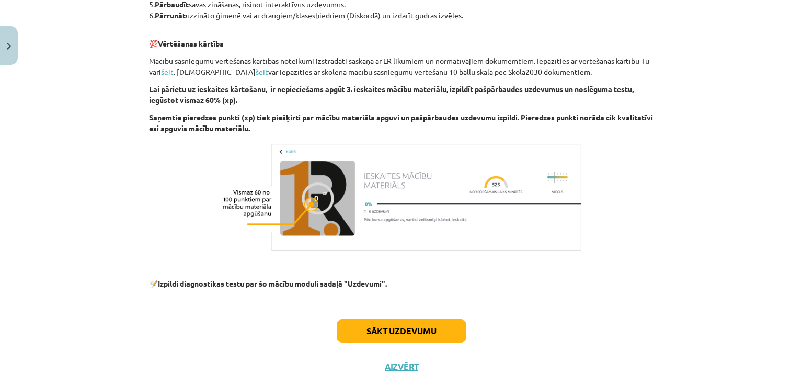
scroll to position [727, 0]
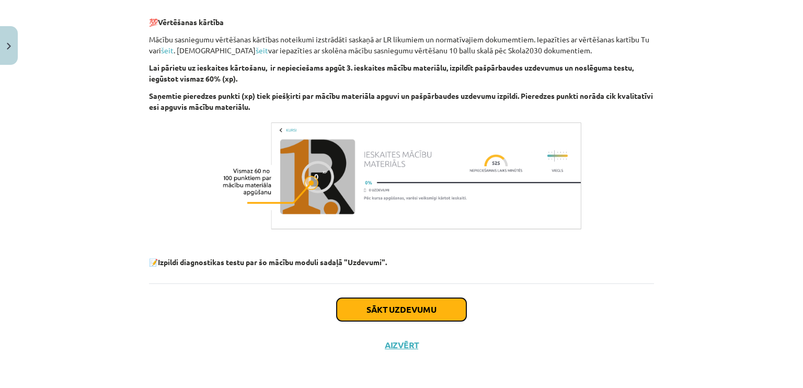
click at [371, 305] on button "Sākt uzdevumu" at bounding box center [402, 309] width 130 height 23
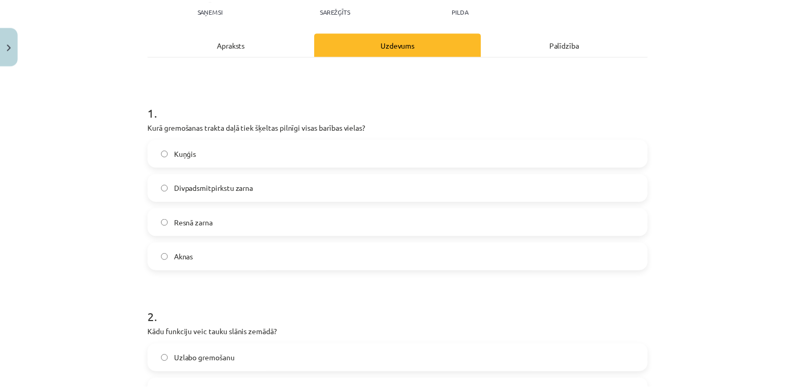
scroll to position [183, 0]
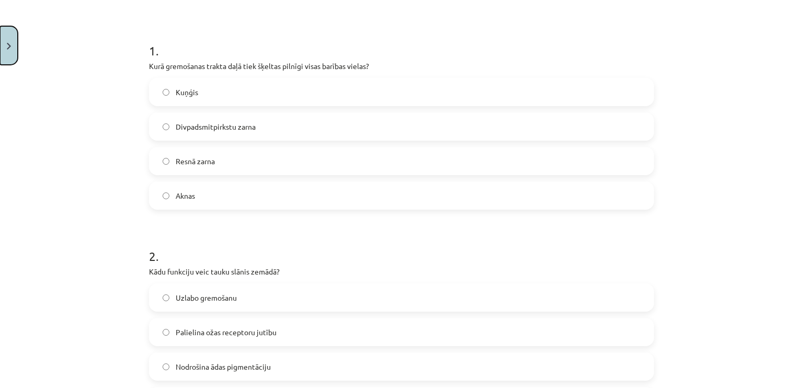
click at [10, 38] on button "Close" at bounding box center [9, 45] width 18 height 39
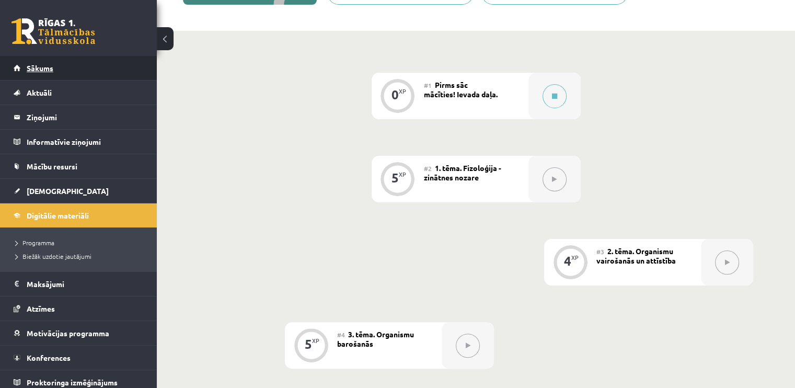
click at [70, 75] on link "Sākums" at bounding box center [79, 68] width 130 height 24
